Goal: Task Accomplishment & Management: Manage account settings

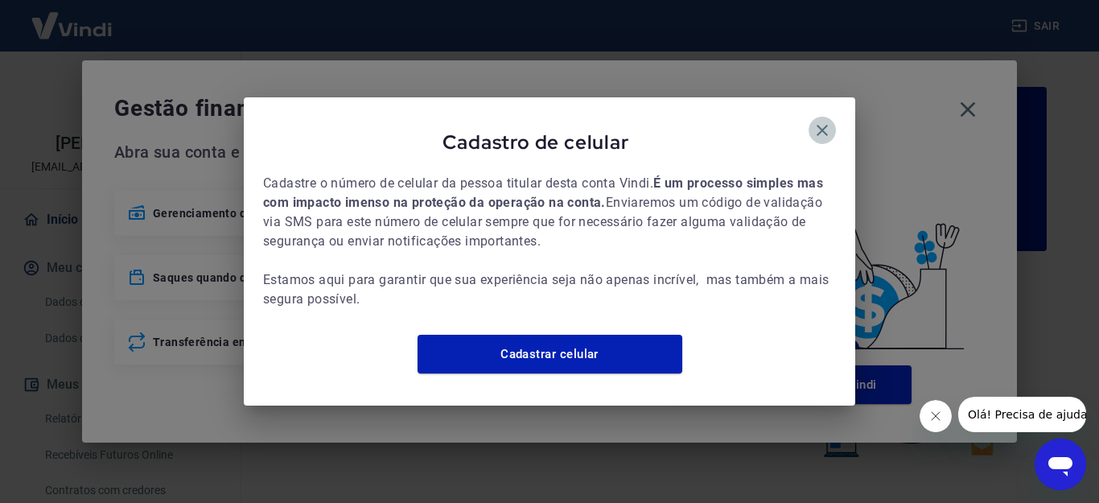
click at [821, 121] on icon "button" at bounding box center [822, 130] width 19 height 19
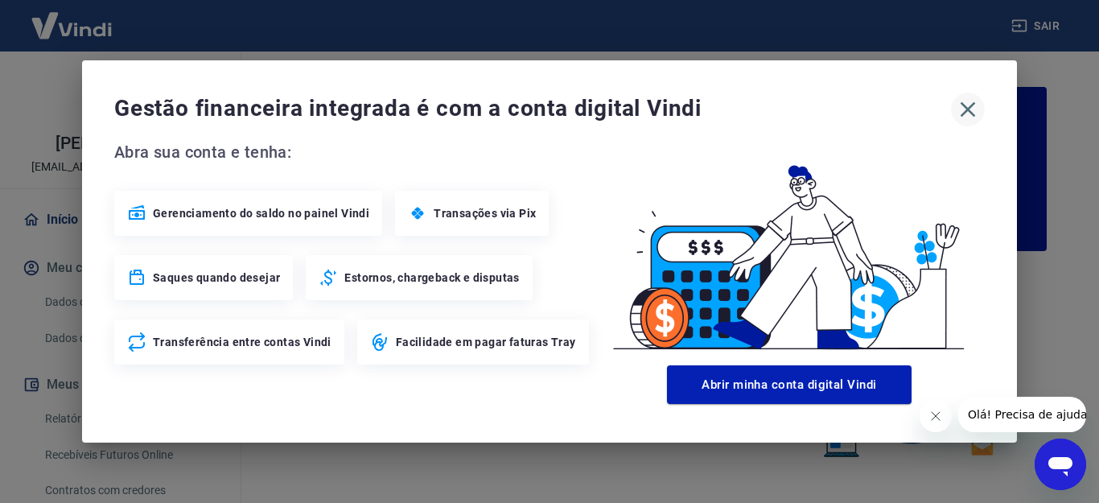
click at [963, 108] on icon "button" at bounding box center [968, 110] width 26 height 26
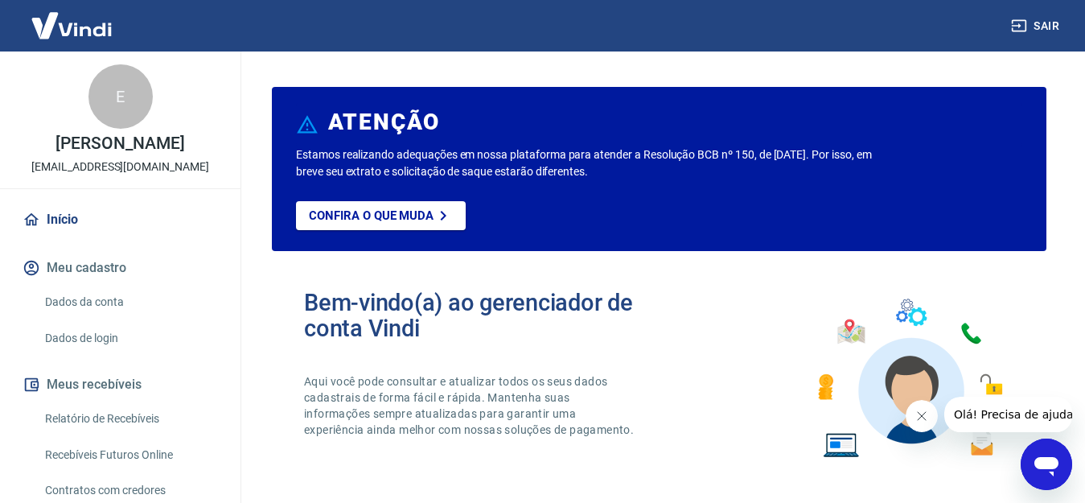
scroll to position [984, 0]
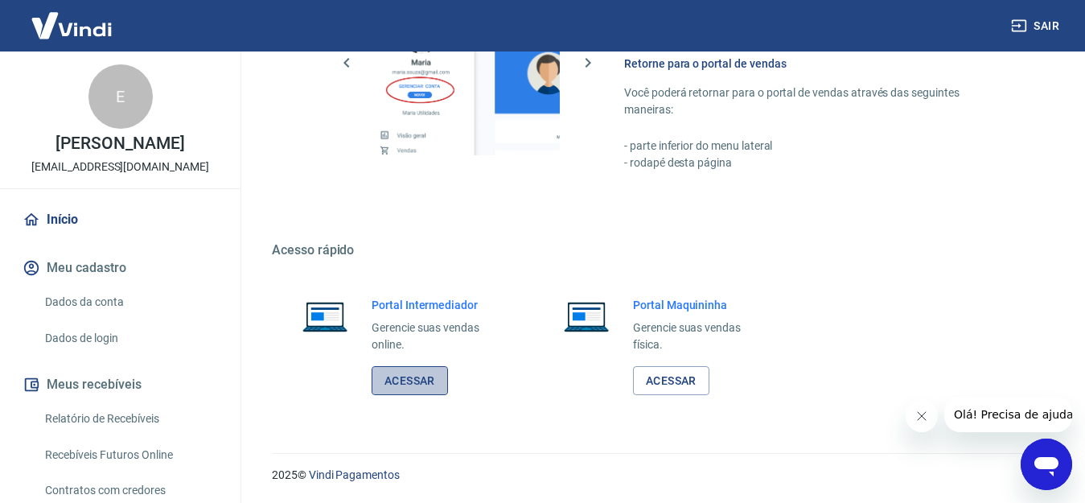
click at [419, 371] on link "Acessar" at bounding box center [410, 381] width 76 height 30
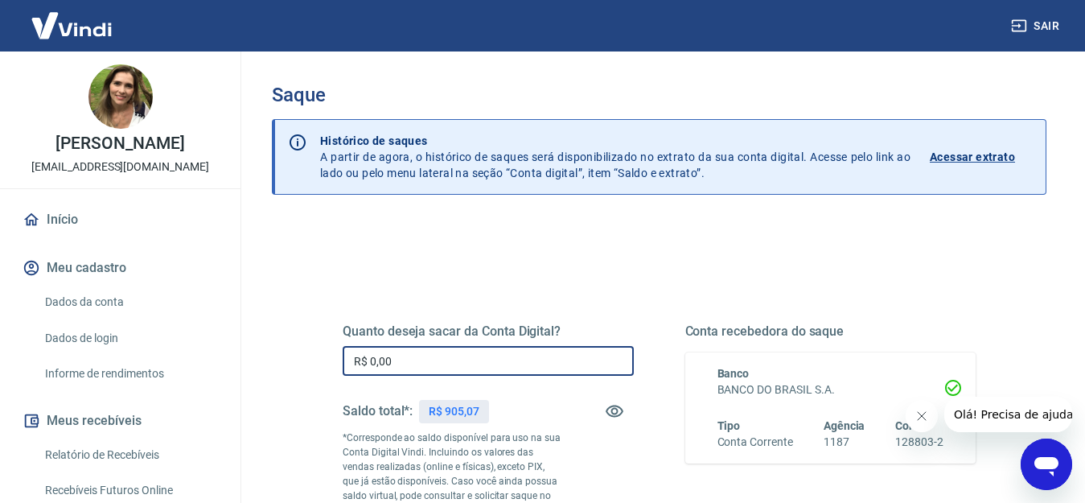
drag, startPoint x: 453, startPoint y: 360, endPoint x: 304, endPoint y: 362, distance: 148.9
click at [304, 362] on div "Quanto deseja sacar da Conta Digital? R$ 0,00 ​ Saldo total*: R$ 905,07 *Corres…" at bounding box center [659, 447] width 710 height 389
type input "R$ 905,07"
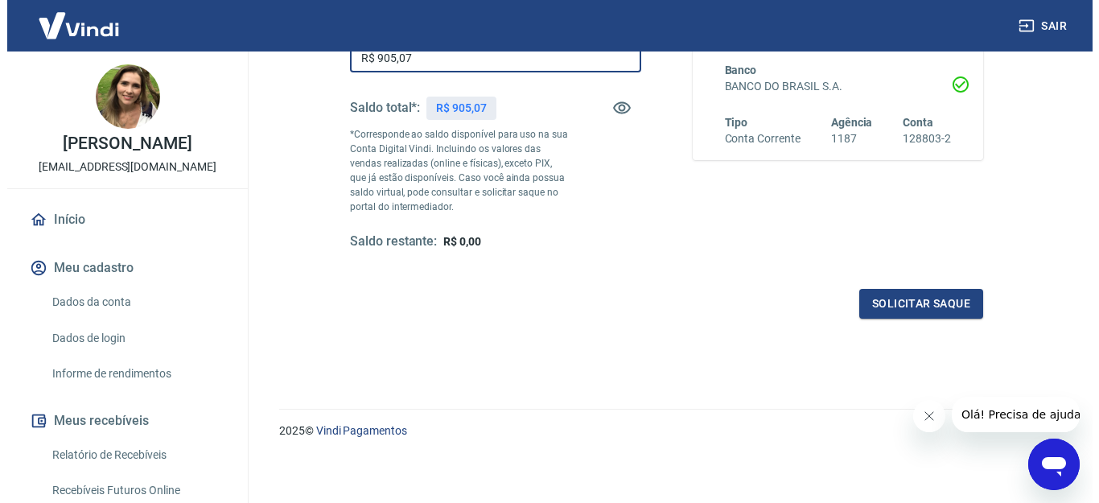
scroll to position [307, 0]
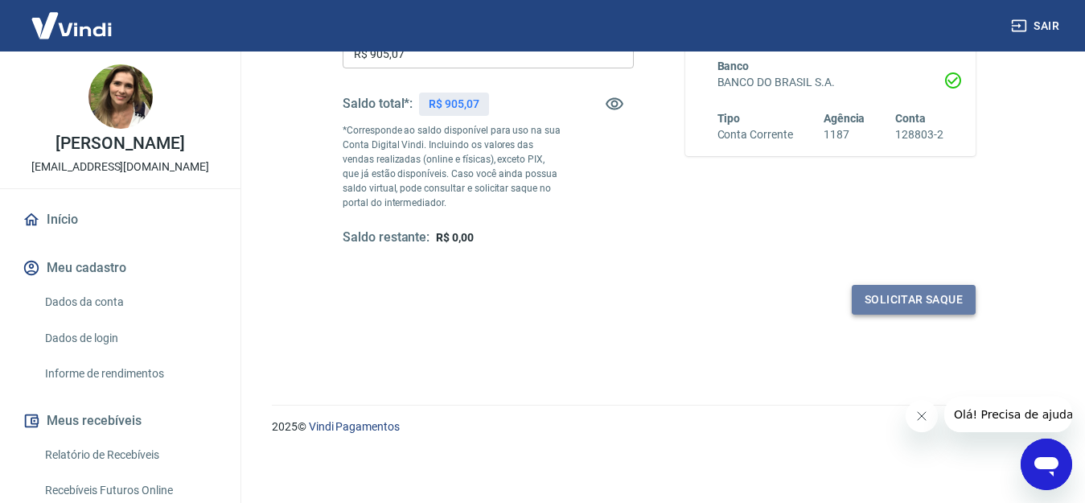
click at [872, 303] on button "Solicitar saque" at bounding box center [914, 300] width 124 height 30
click at [917, 295] on button "Solicitar saque" at bounding box center [914, 300] width 124 height 30
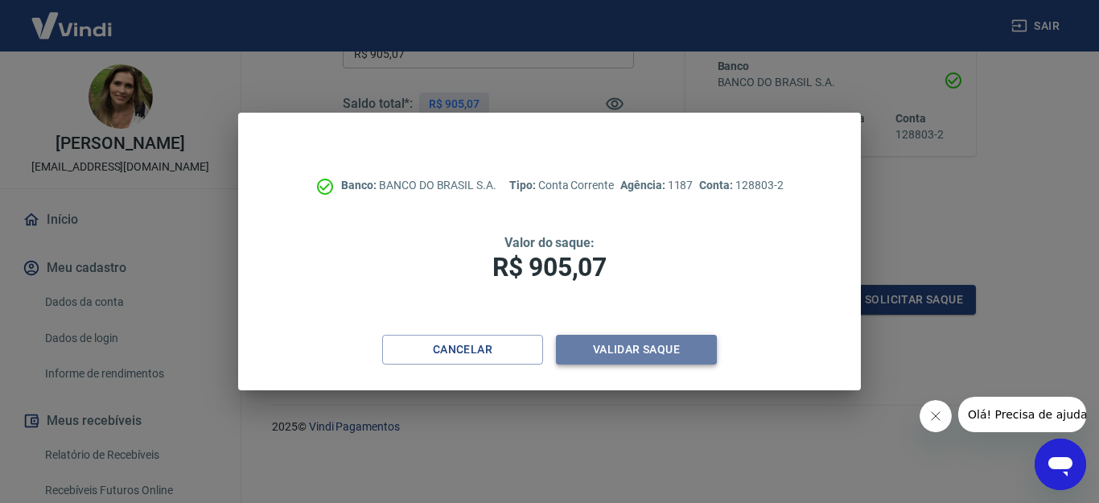
click at [668, 344] on button "Validar saque" at bounding box center [636, 350] width 161 height 30
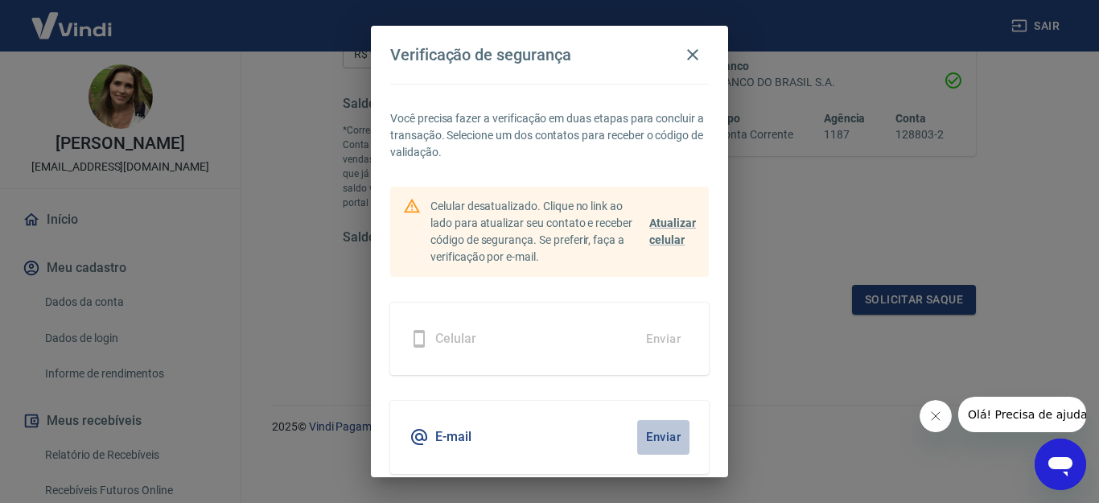
click at [660, 442] on button "Enviar" at bounding box center [663, 437] width 52 height 34
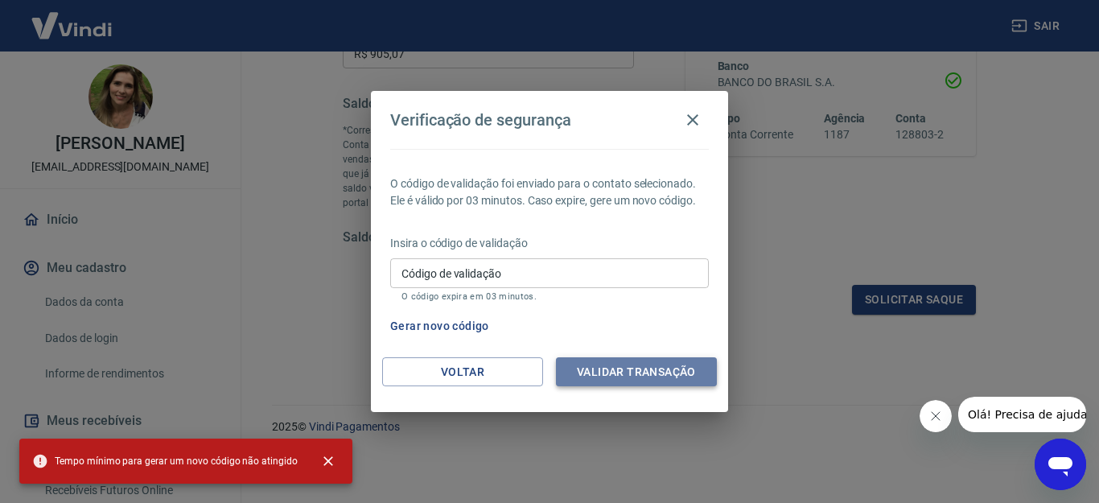
click at [645, 368] on button "Validar transação" at bounding box center [636, 372] width 161 height 30
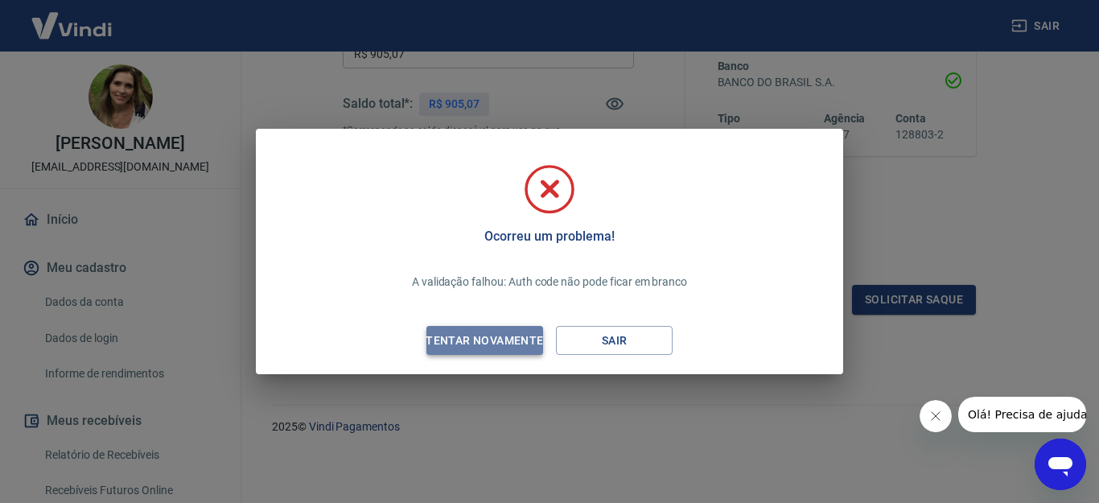
click at [479, 328] on button "Tentar novamente" at bounding box center [484, 341] width 117 height 30
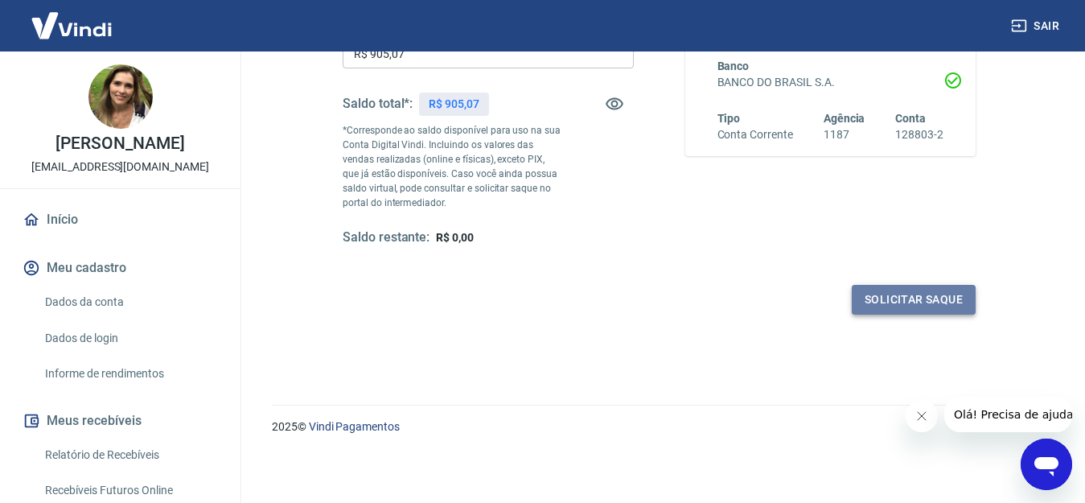
click at [884, 304] on button "Solicitar saque" at bounding box center [914, 300] width 124 height 30
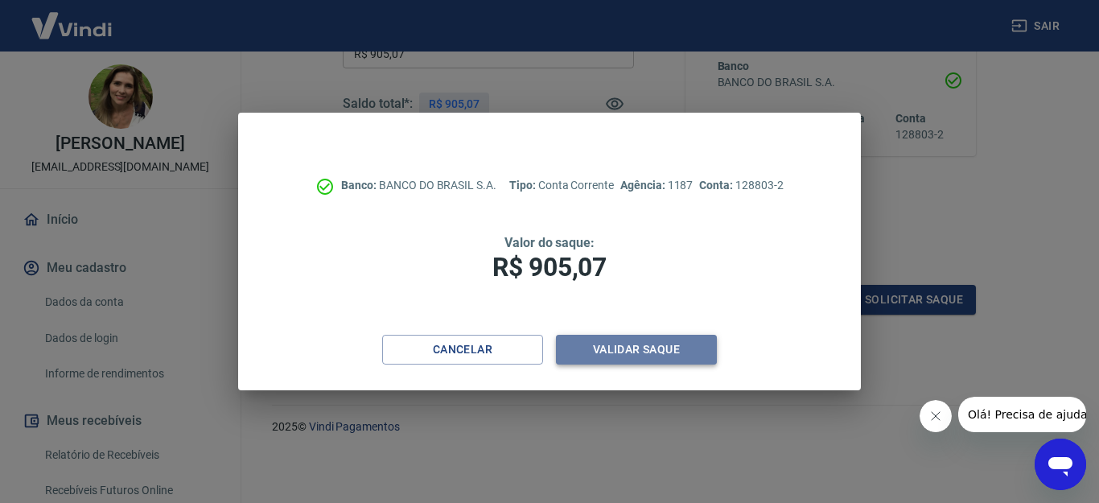
click at [632, 361] on button "Validar saque" at bounding box center [636, 350] width 161 height 30
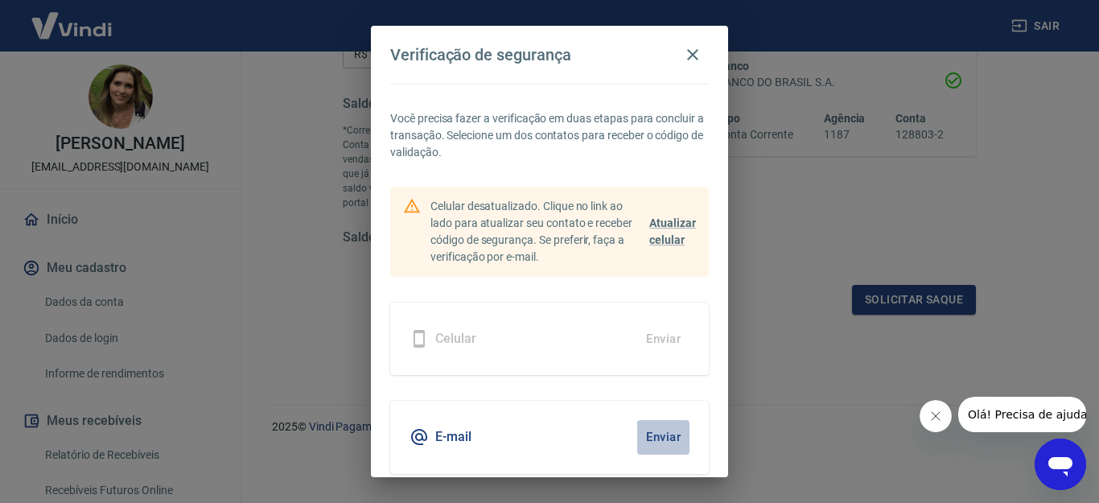
click at [642, 437] on button "Enviar" at bounding box center [663, 437] width 52 height 34
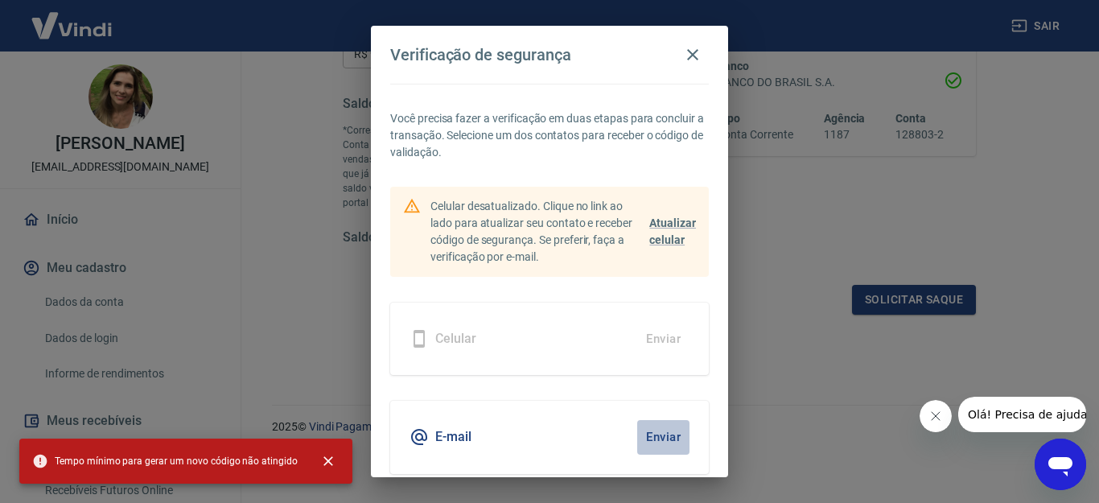
drag, startPoint x: 642, startPoint y: 437, endPoint x: 626, endPoint y: 435, distance: 16.2
click at [637, 435] on button "Enviar" at bounding box center [663, 437] width 52 height 34
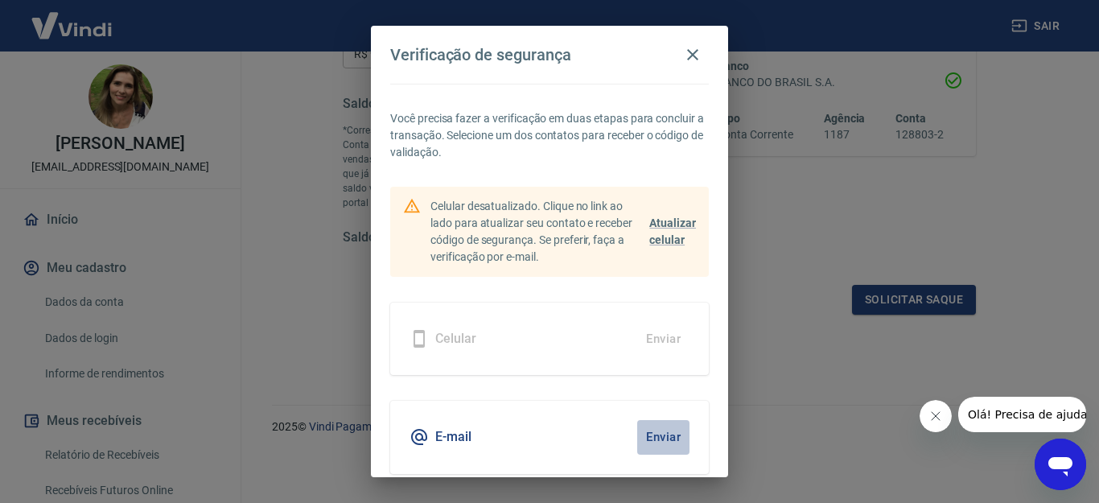
click at [637, 435] on button "Enviar" at bounding box center [663, 437] width 52 height 34
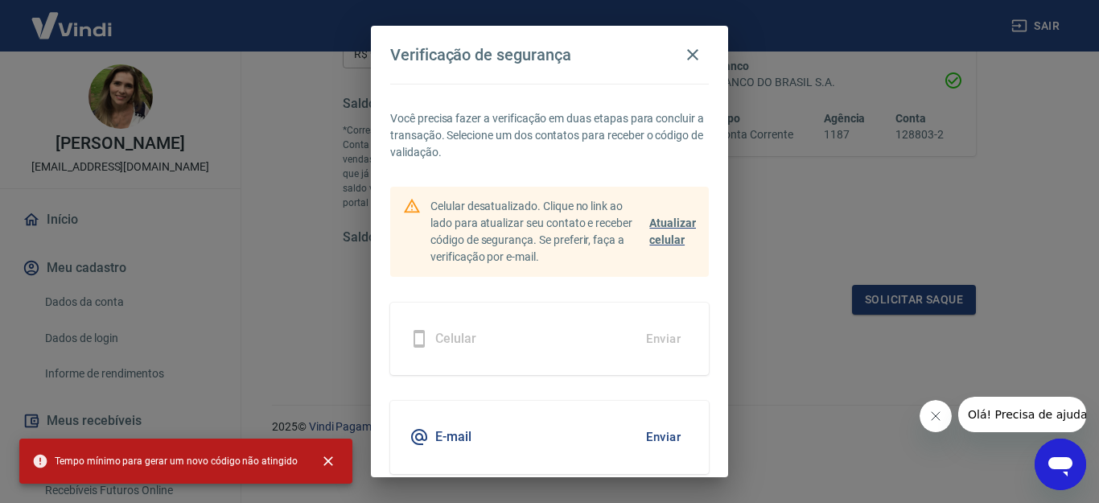
click at [664, 233] on span "Atualizar celular" at bounding box center [672, 231] width 47 height 30
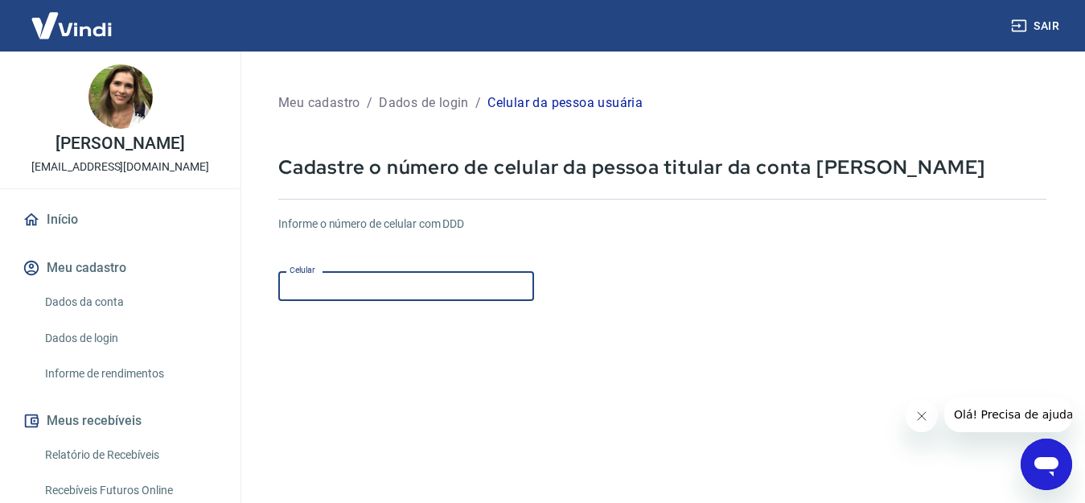
click at [343, 288] on input "Celular" at bounding box center [406, 286] width 256 height 30
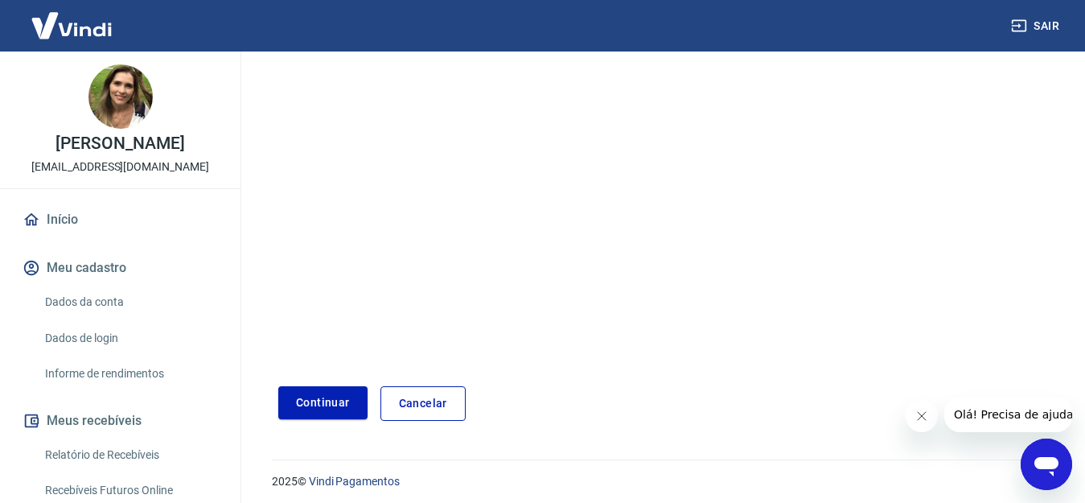
scroll to position [249, 0]
type input "(44) 99976-5552"
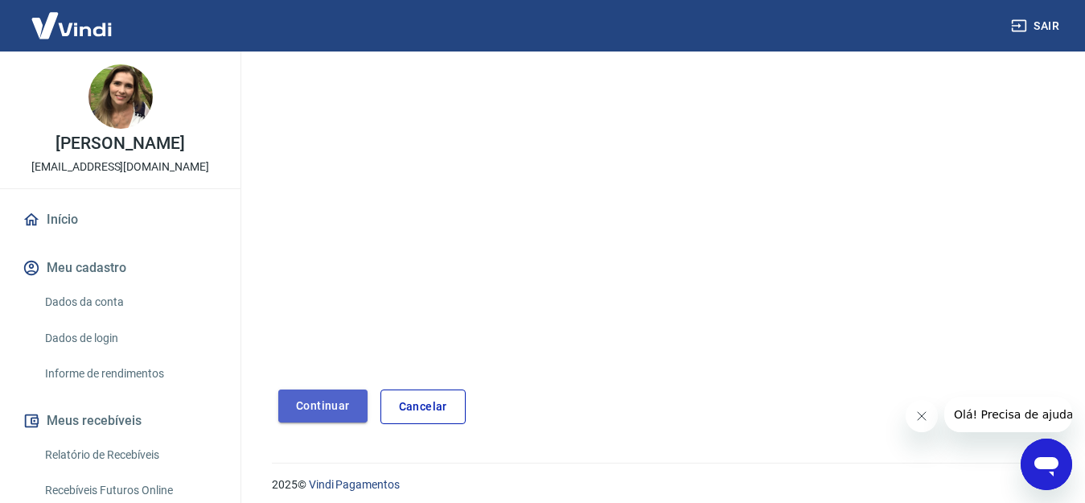
click at [290, 396] on button "Continuar" at bounding box center [322, 405] width 89 height 33
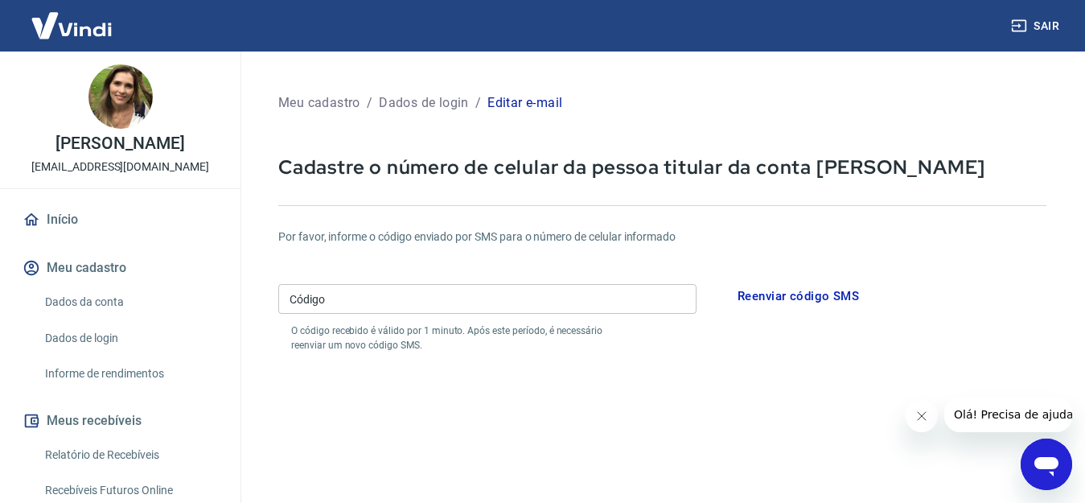
click at [781, 298] on button "Reenviar código SMS" at bounding box center [798, 296] width 139 height 34
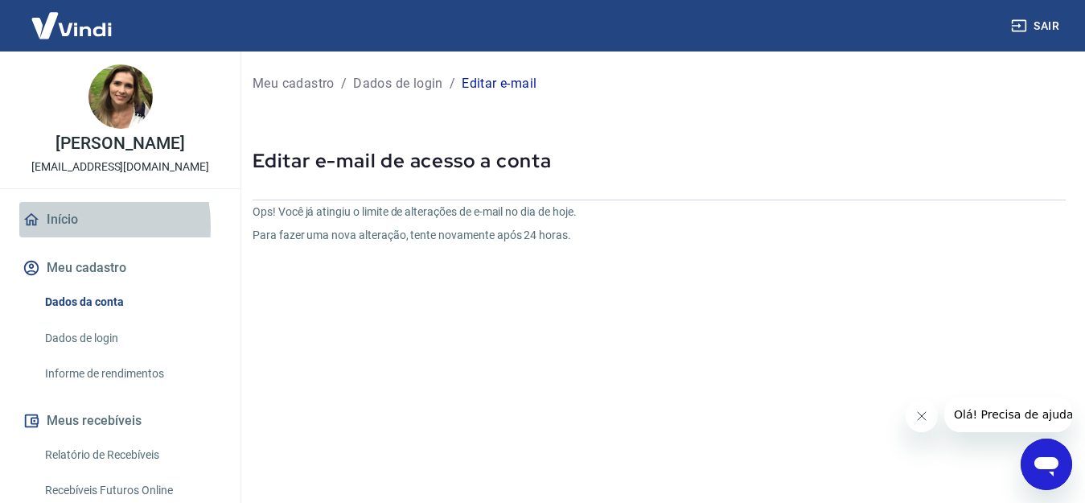
click at [57, 237] on link "Início" at bounding box center [120, 219] width 202 height 35
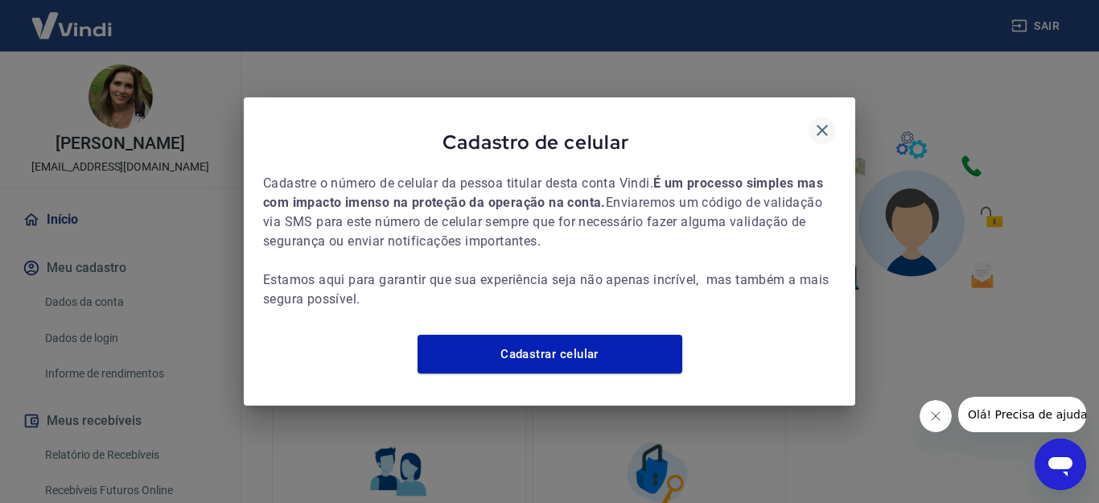
click at [817, 121] on icon "button" at bounding box center [822, 130] width 19 height 19
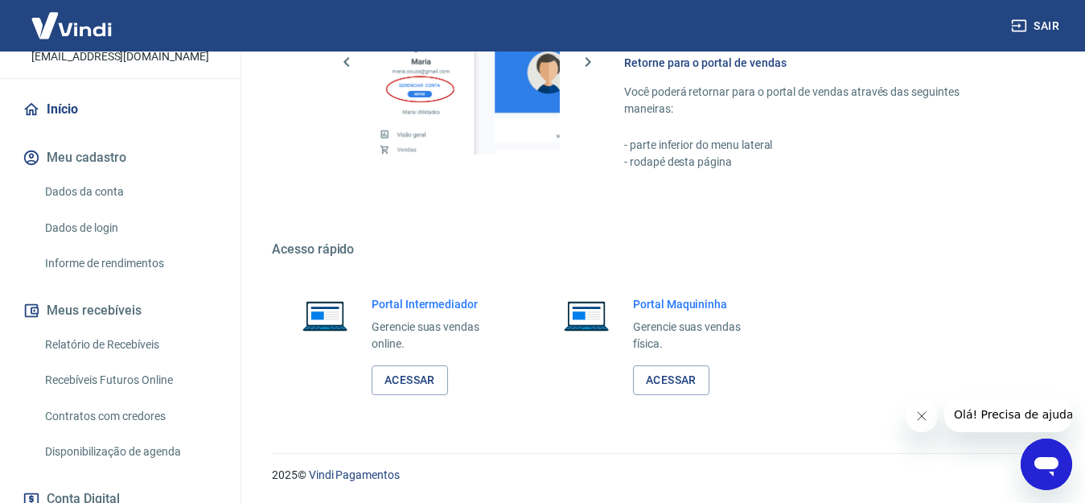
scroll to position [344, 0]
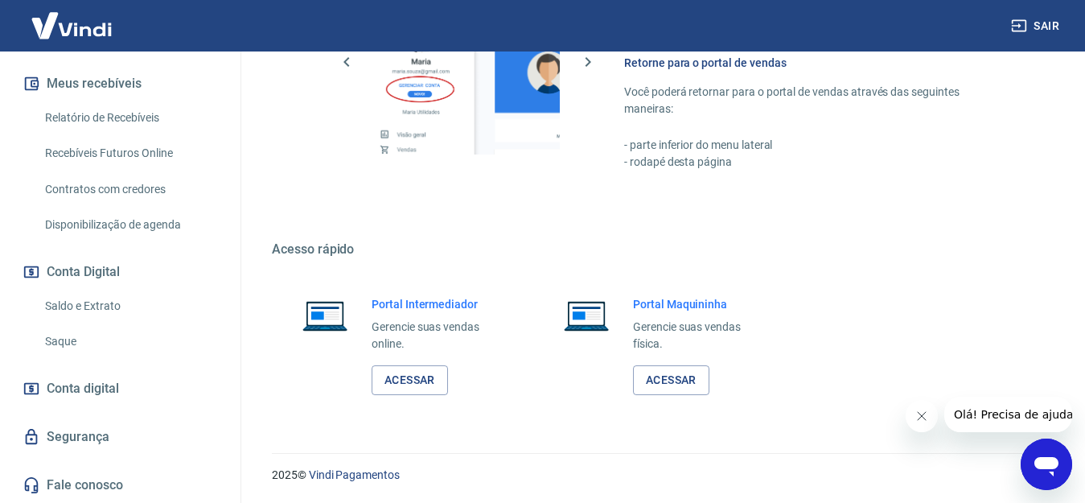
click at [81, 354] on link "Saque" at bounding box center [130, 341] width 183 height 33
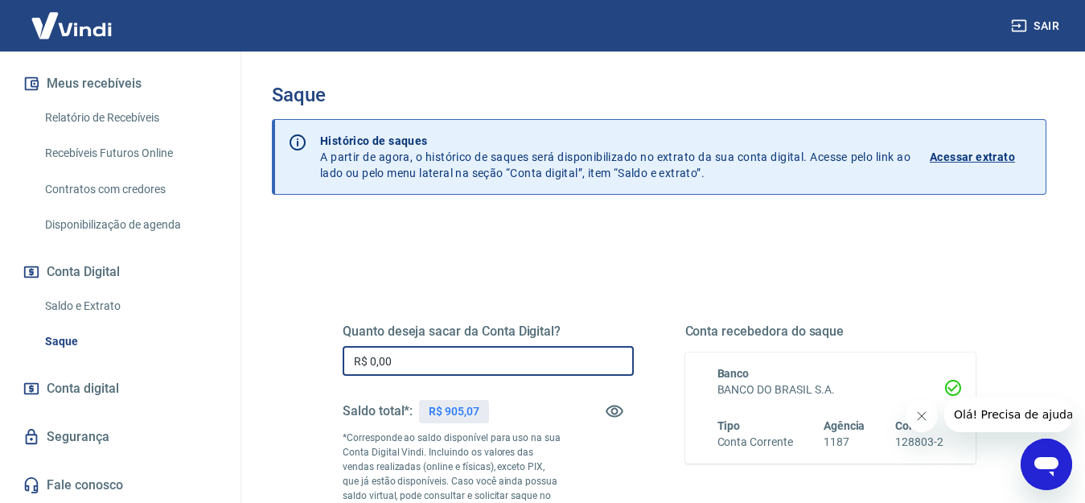
drag, startPoint x: 393, startPoint y: 356, endPoint x: 180, endPoint y: 381, distance: 213.8
click at [180, 381] on div "Sair Monique Ferreira Bueno Marega jackson@printloja.com.br Início Meu cadastro…" at bounding box center [542, 251] width 1085 height 503
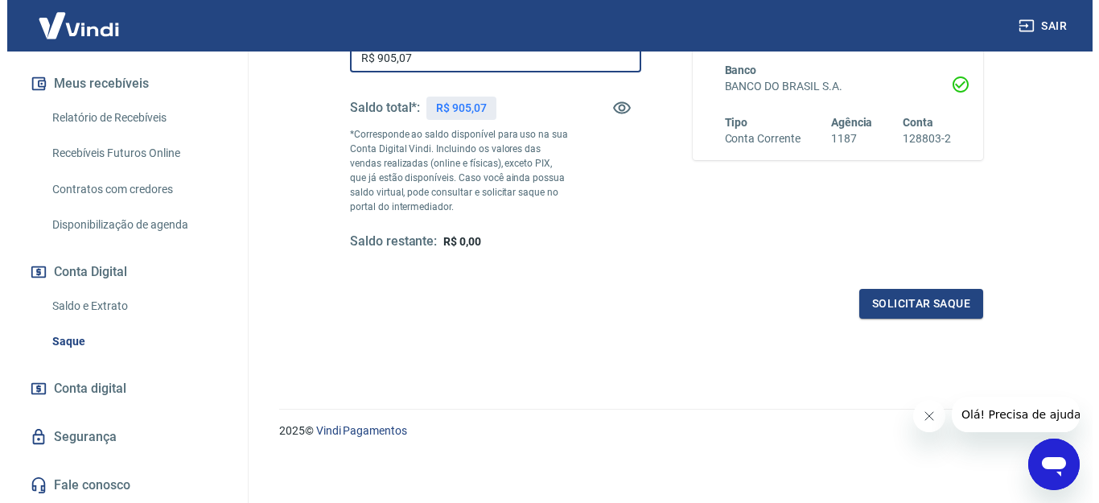
scroll to position [303, 0]
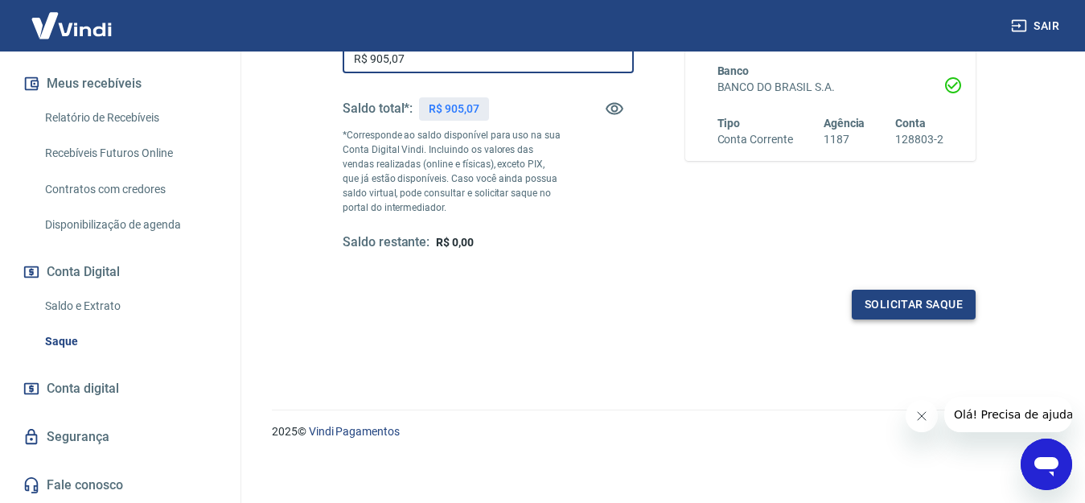
type input "R$ 905,07"
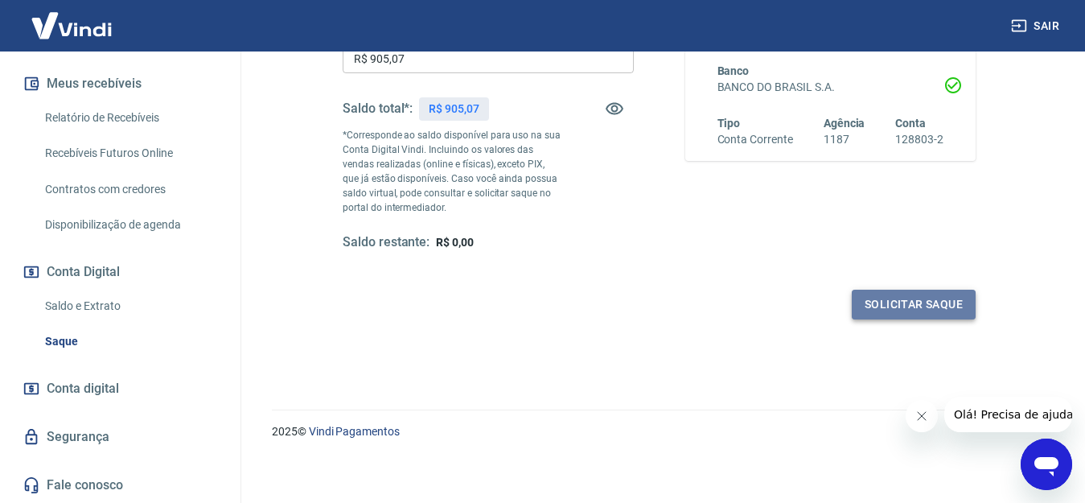
click at [901, 299] on button "Solicitar saque" at bounding box center [914, 305] width 124 height 30
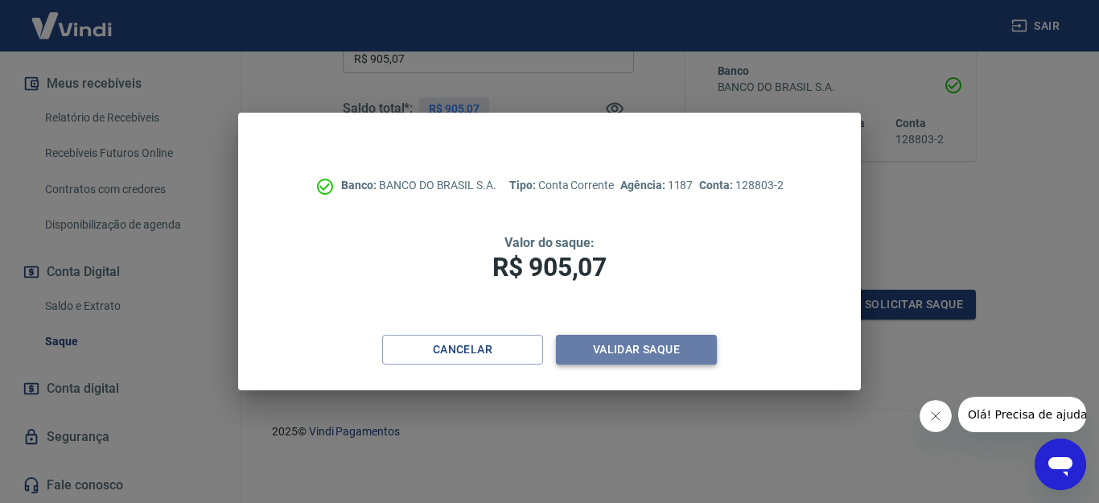
click at [665, 350] on button "Validar saque" at bounding box center [636, 350] width 161 height 30
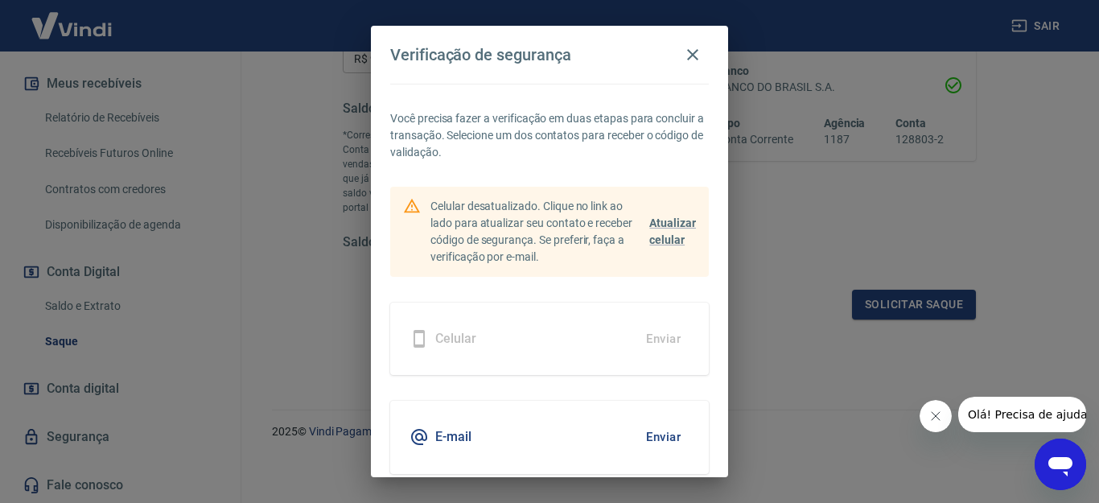
click at [649, 447] on button "Enviar" at bounding box center [663, 437] width 52 height 34
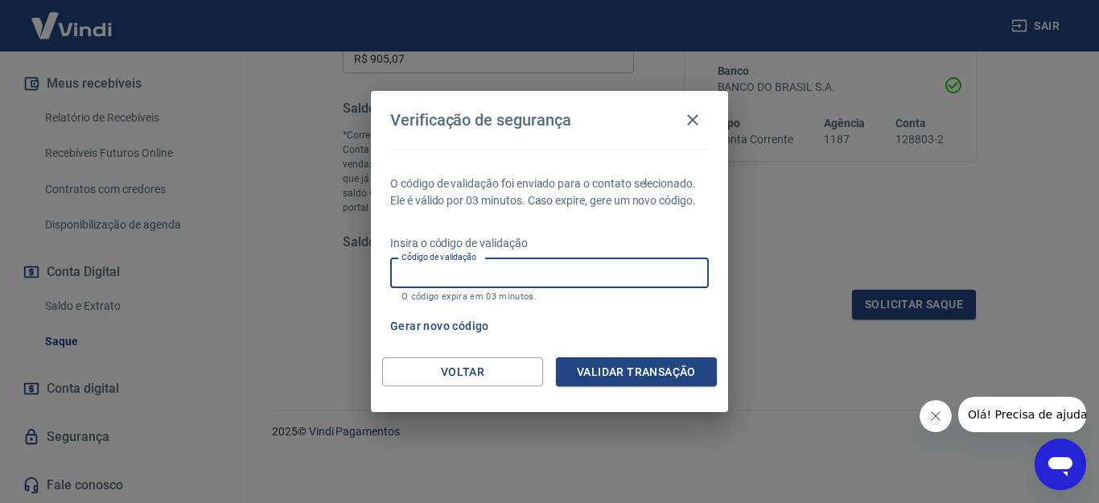
click at [456, 282] on input "Código de validação" at bounding box center [549, 273] width 319 height 30
type input "235774"
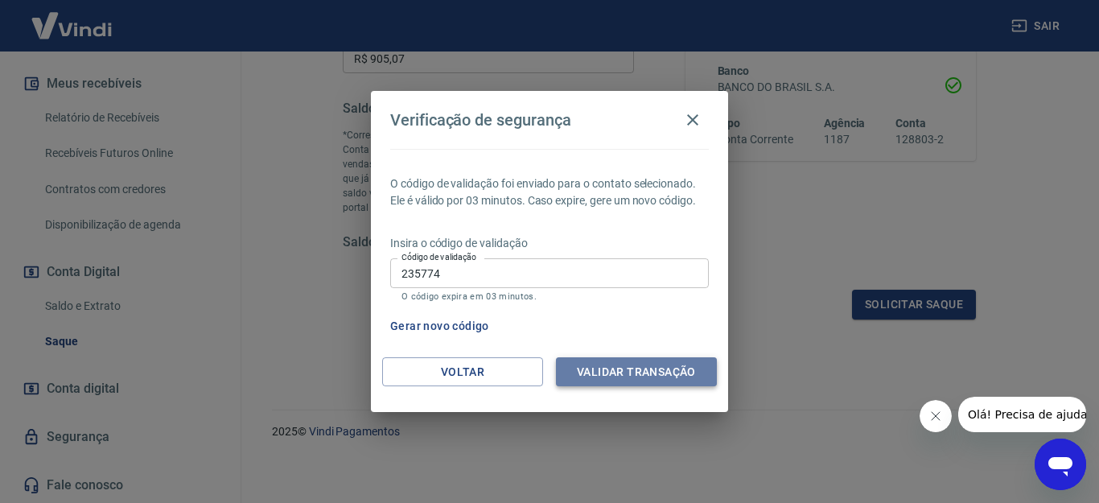
click at [607, 357] on button "Validar transação" at bounding box center [636, 372] width 161 height 30
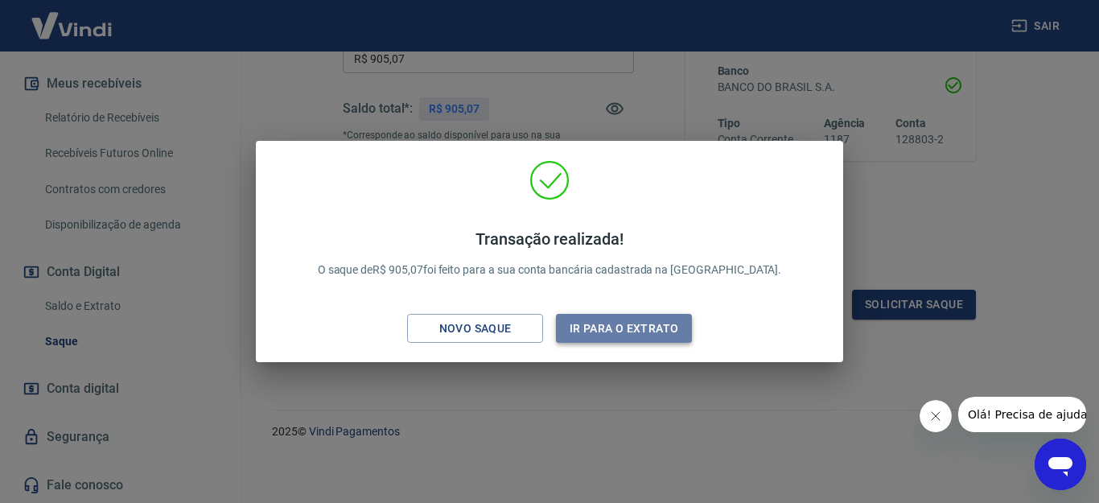
click at [606, 331] on button "Ir para o extrato" at bounding box center [624, 329] width 136 height 30
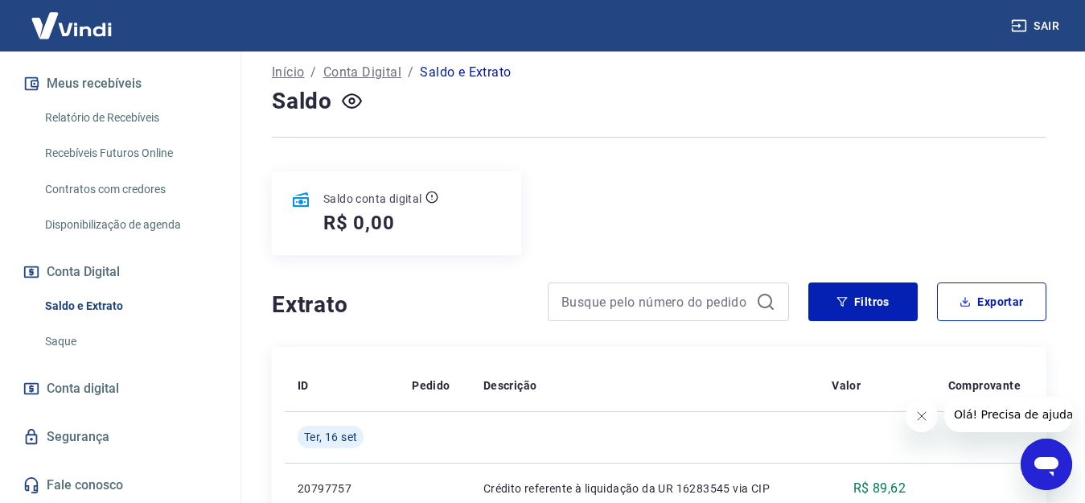
scroll to position [94, 0]
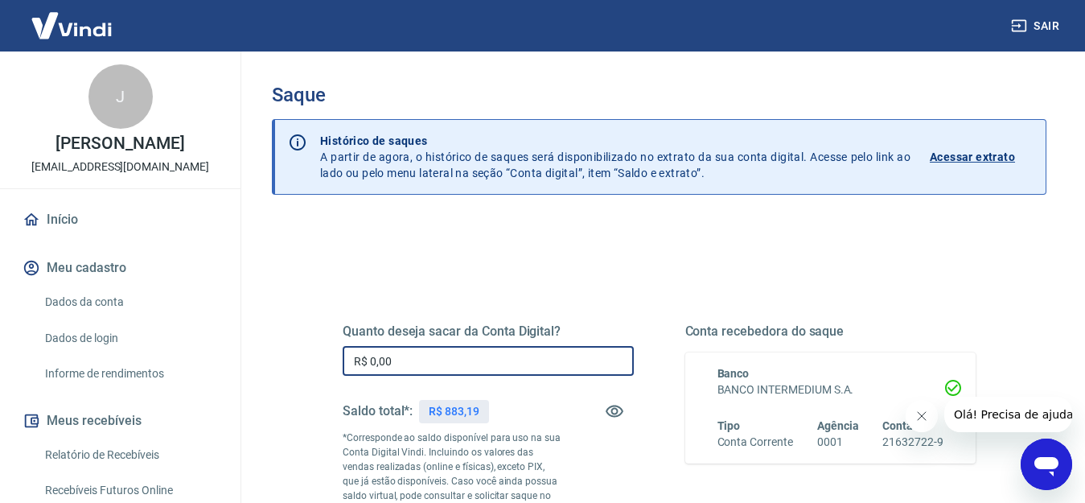
drag, startPoint x: 488, startPoint y: 369, endPoint x: 276, endPoint y: 370, distance: 212.4
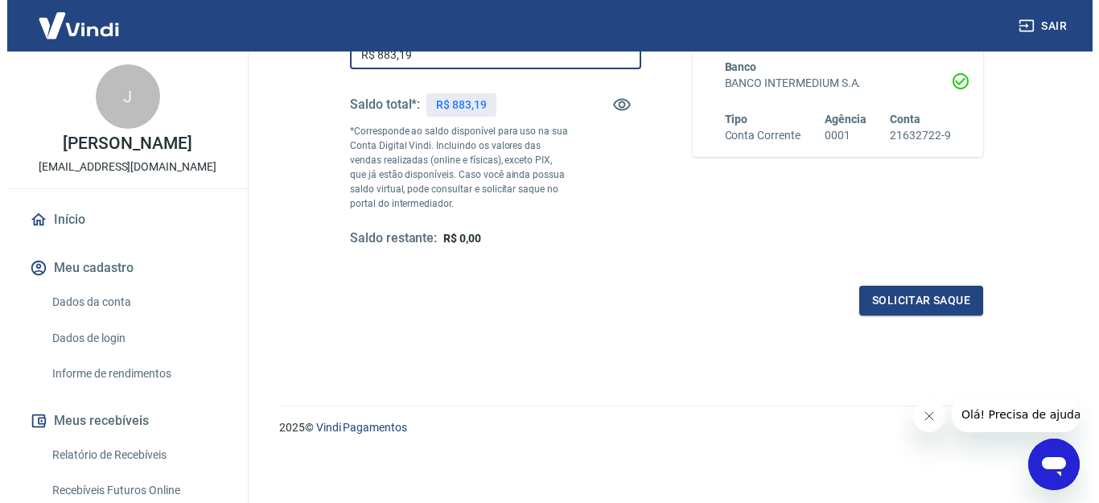
scroll to position [303, 0]
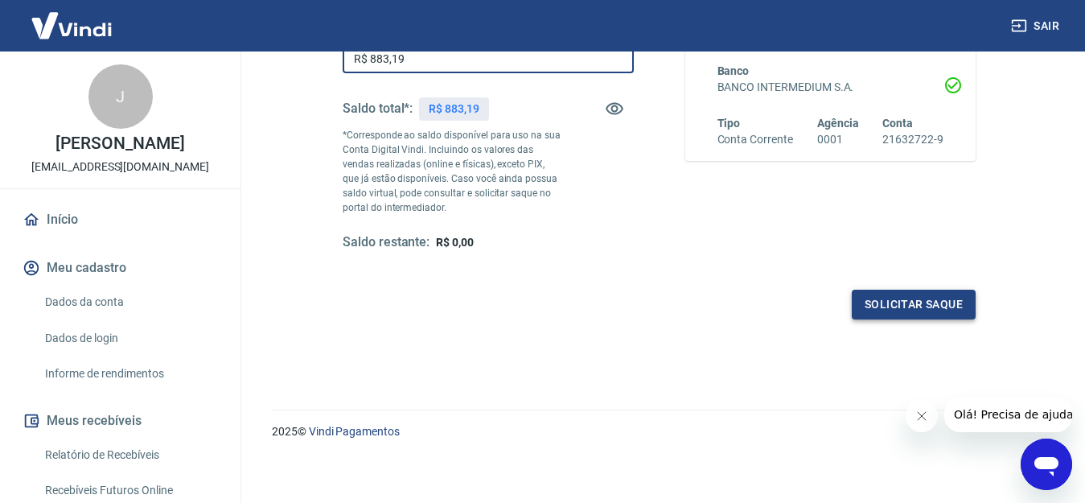
type input "R$ 883,19"
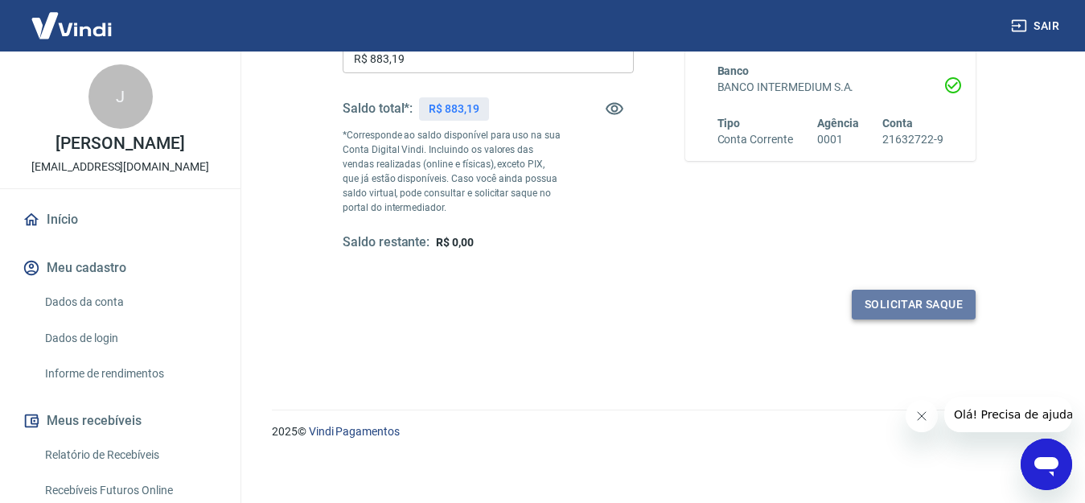
click at [853, 307] on button "Solicitar saque" at bounding box center [914, 305] width 124 height 30
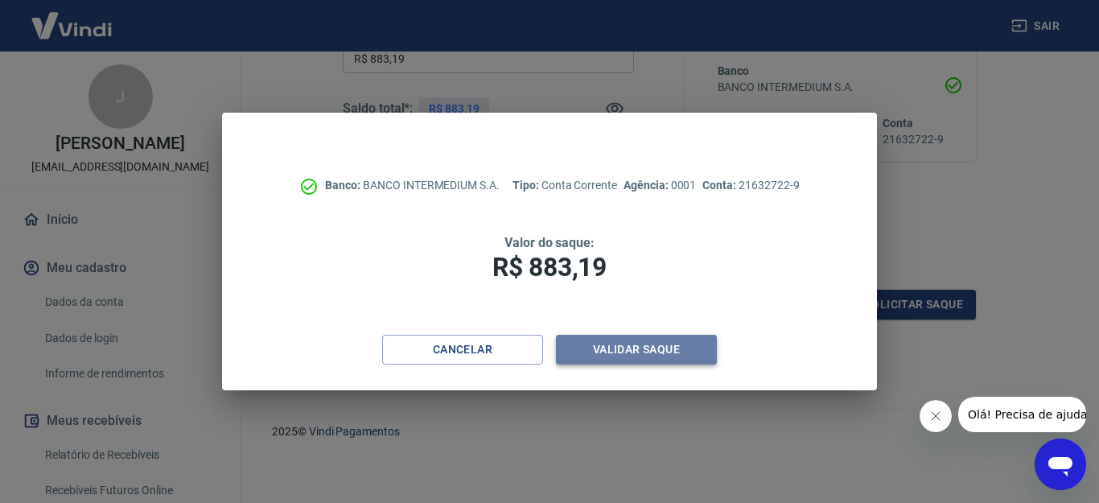
click at [668, 346] on button "Validar saque" at bounding box center [636, 350] width 161 height 30
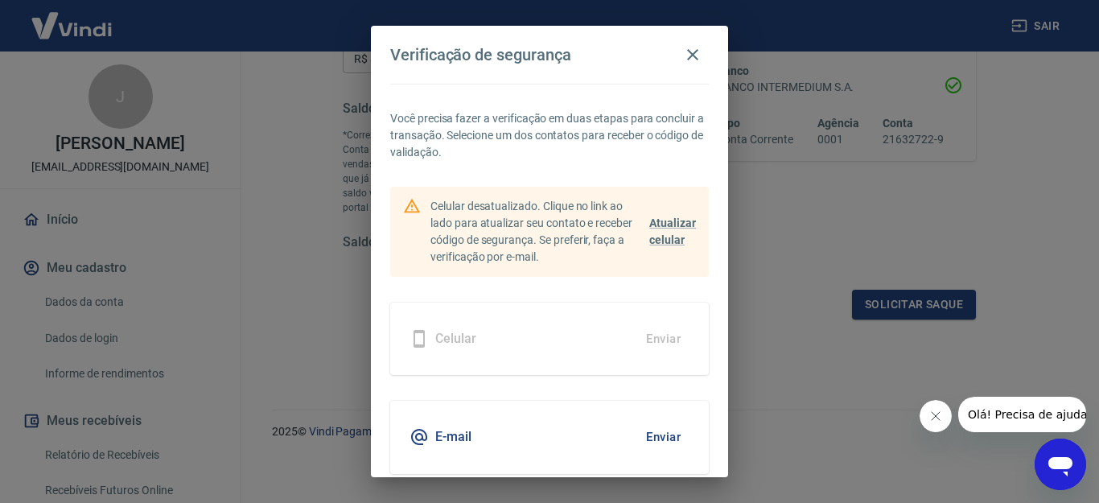
click at [648, 439] on button "Enviar" at bounding box center [663, 437] width 52 height 34
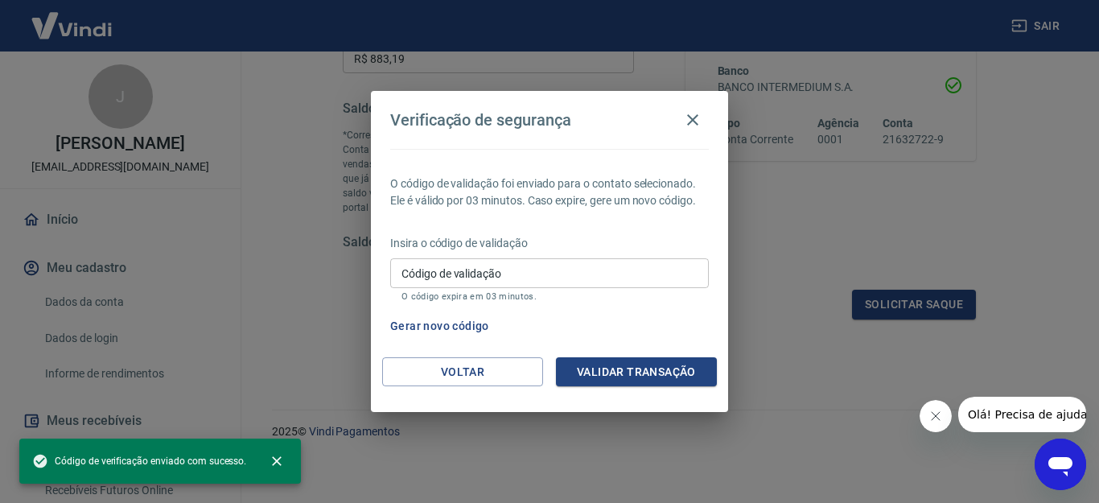
click at [504, 275] on input "Código de validação" at bounding box center [549, 273] width 319 height 30
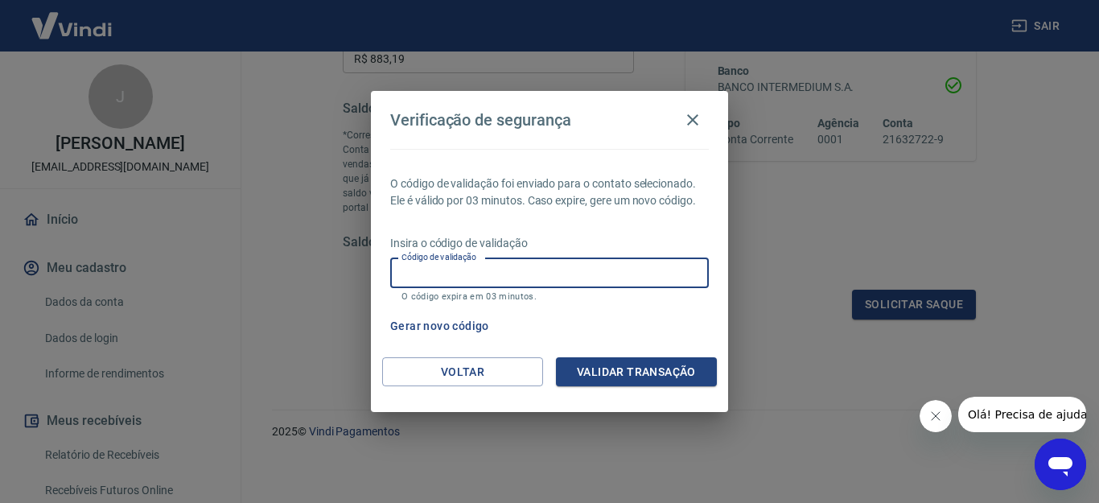
paste input "926376"
type input "926376"
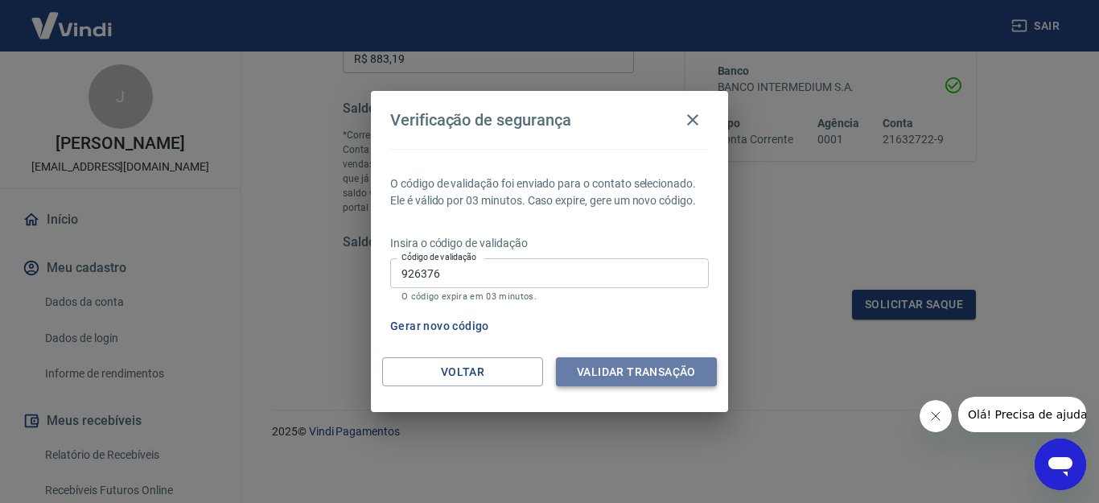
click at [607, 375] on button "Validar transação" at bounding box center [636, 372] width 161 height 30
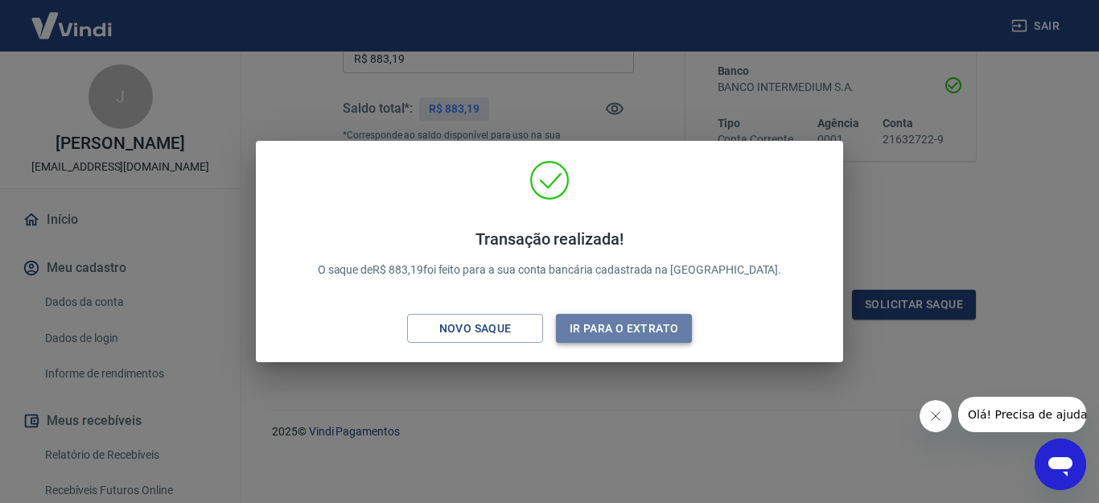
click at [599, 325] on button "Ir para o extrato" at bounding box center [624, 329] width 136 height 30
